Goal: Navigation & Orientation: Find specific page/section

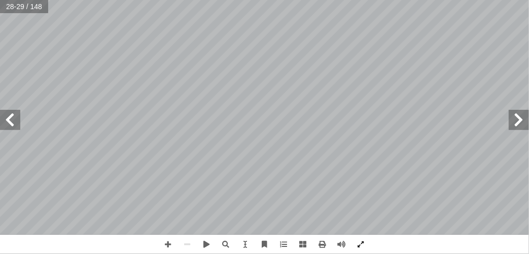
click at [513, 128] on span at bounding box center [518, 120] width 20 height 20
drag, startPoint x: 0, startPoint y: 0, endPoint x: 513, endPoint y: 128, distance: 528.2
click at [513, 128] on span at bounding box center [518, 120] width 20 height 20
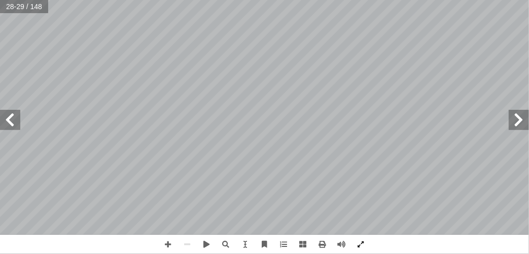
click at [513, 128] on span at bounding box center [518, 120] width 20 height 20
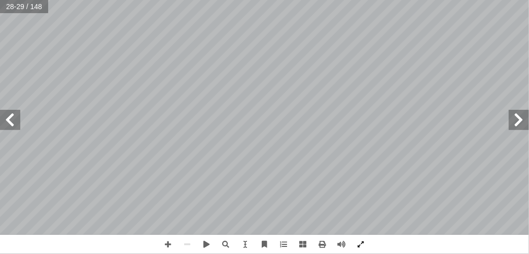
click at [513, 128] on span at bounding box center [518, 120] width 20 height 20
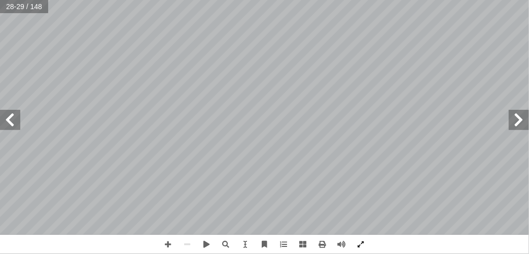
click at [513, 128] on span at bounding box center [518, 120] width 20 height 20
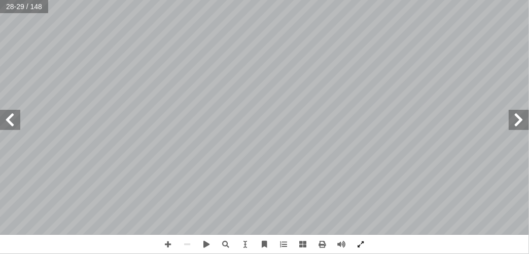
click at [513, 128] on span at bounding box center [518, 120] width 20 height 20
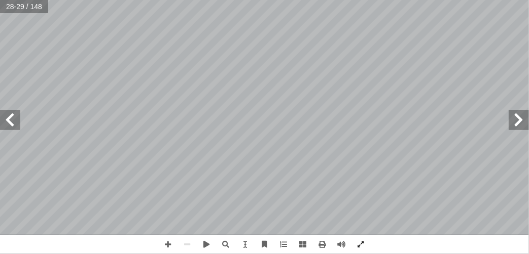
click at [513, 128] on span at bounding box center [518, 120] width 20 height 20
click at [15, 122] on span at bounding box center [10, 120] width 20 height 20
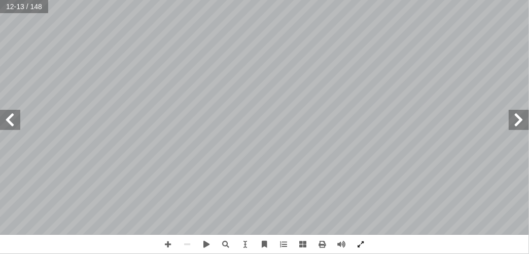
click at [15, 122] on span at bounding box center [10, 120] width 20 height 20
click at [14, 127] on span at bounding box center [10, 120] width 20 height 20
click at [519, 124] on span at bounding box center [518, 120] width 20 height 20
